Goal: Transaction & Acquisition: Purchase product/service

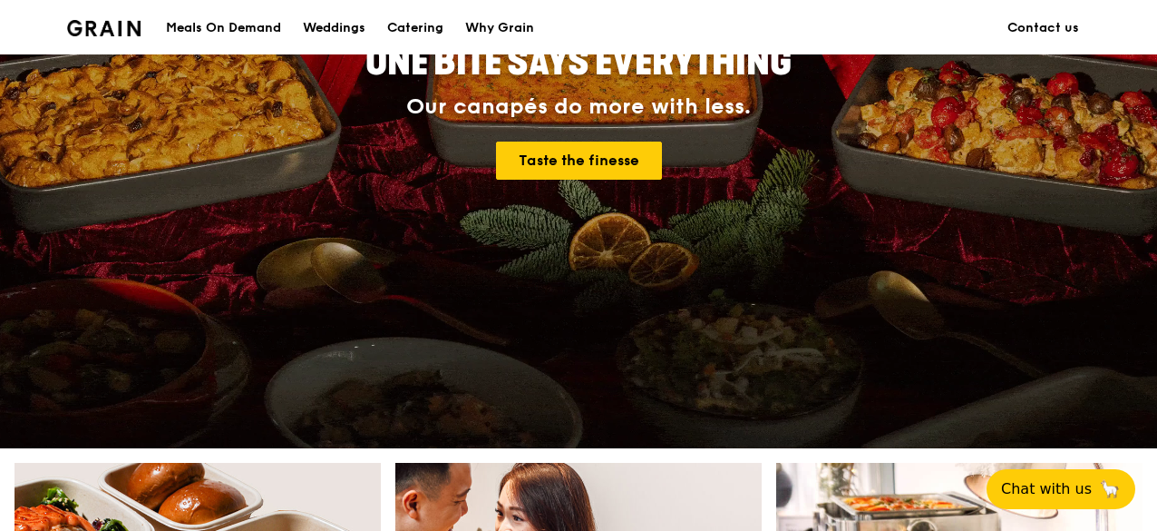
scroll to position [453, 0]
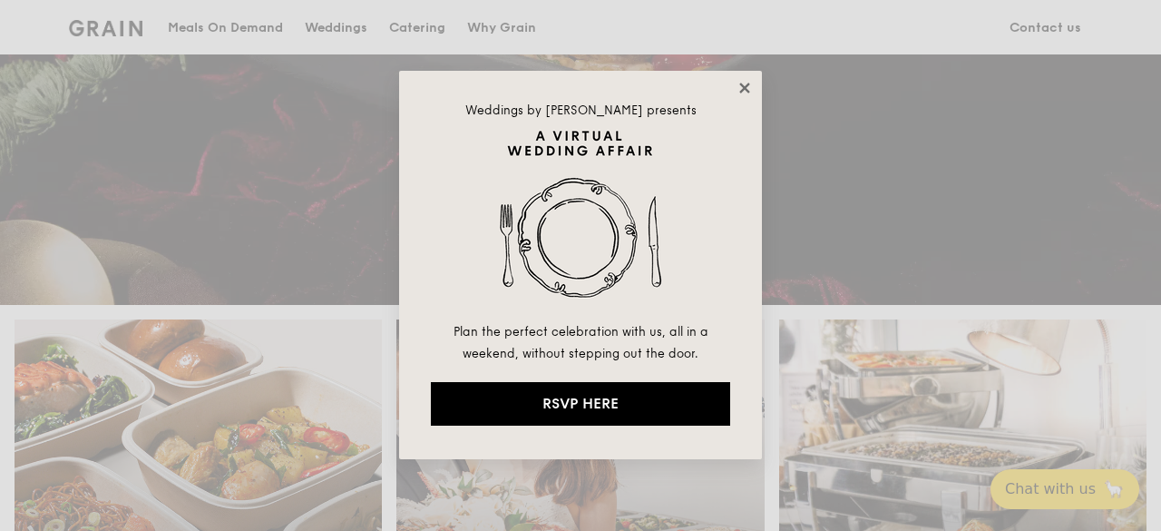
click at [740, 84] on icon at bounding box center [744, 88] width 10 height 10
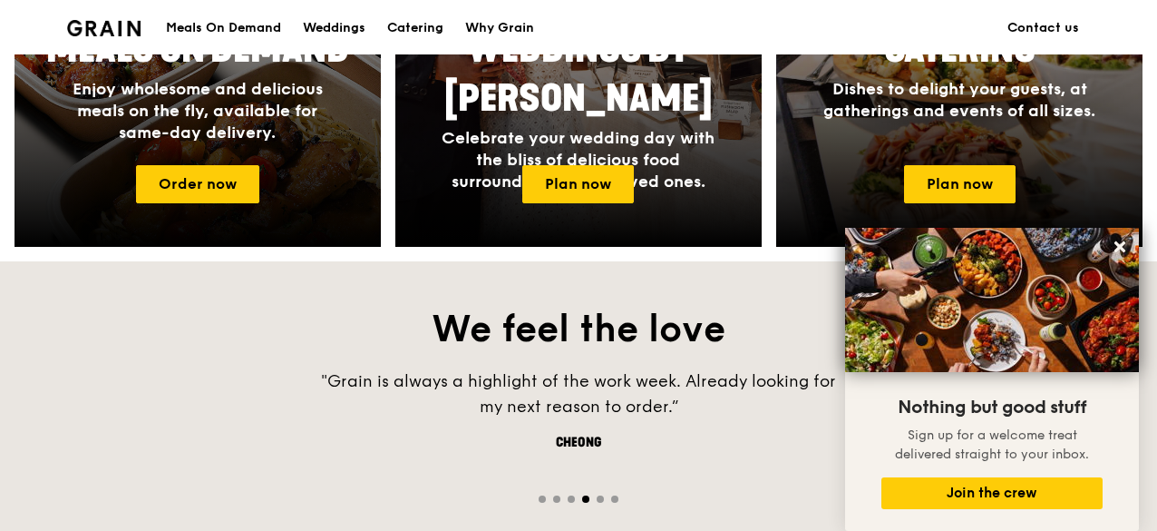
scroll to position [991, 0]
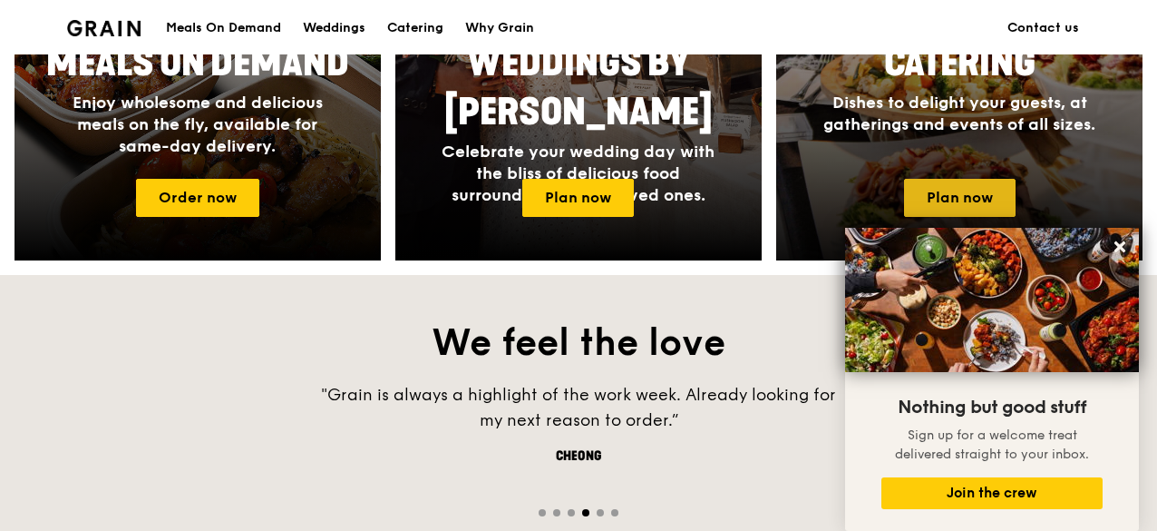
click at [931, 204] on link "Plan now" at bounding box center [960, 198] width 112 height 38
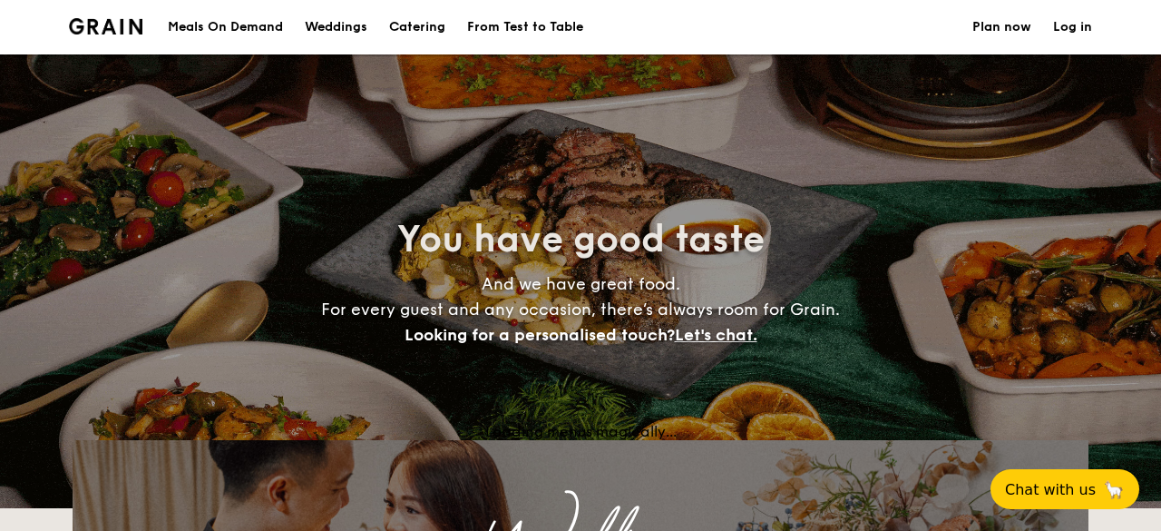
select select
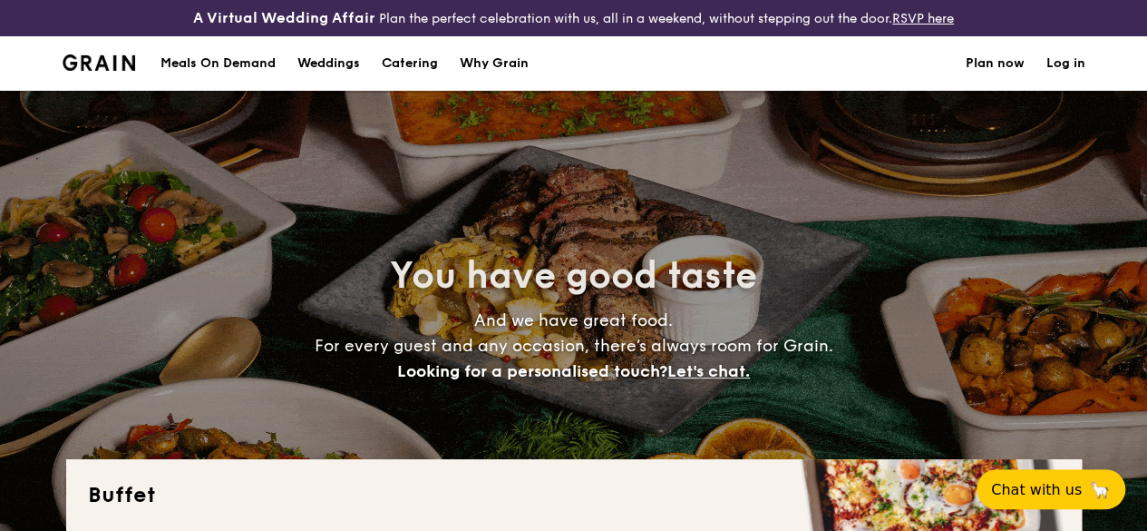
click at [199, 80] on div "Meals On Demand" at bounding box center [218, 63] width 115 height 54
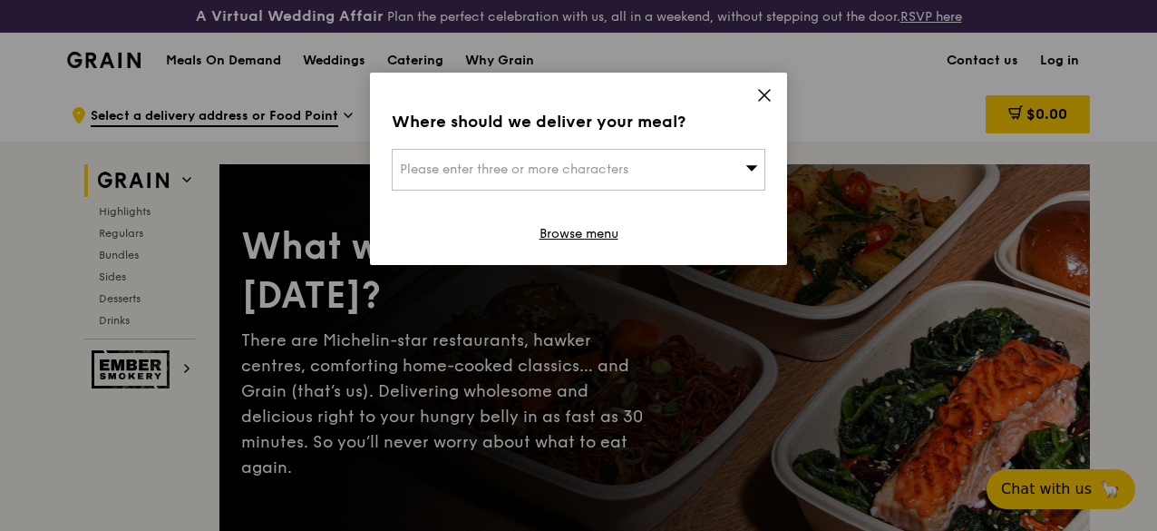
click at [756, 94] on icon at bounding box center [764, 95] width 16 height 16
